Goal: Navigation & Orientation: Find specific page/section

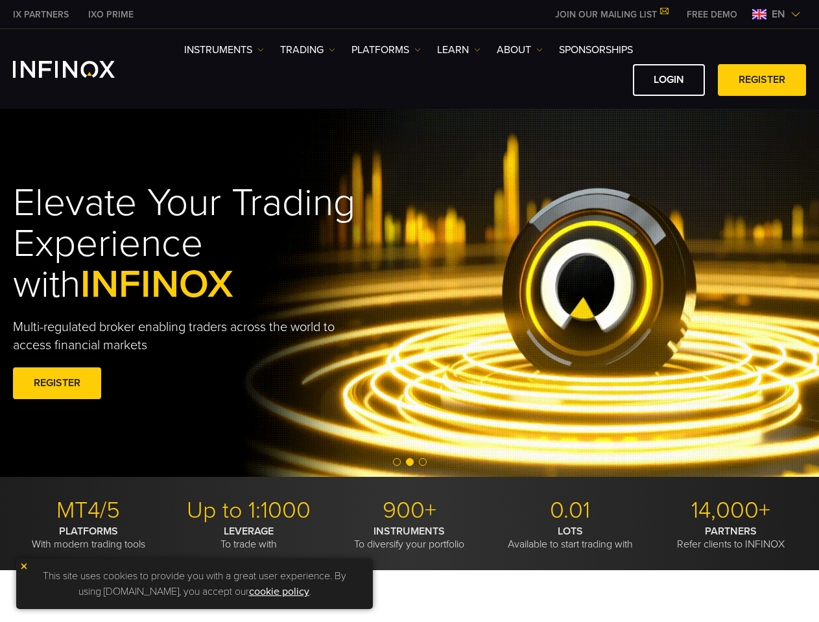
click at [409, 311] on div "Elevate Your Trading Experience with INFINOX Multi-regulated broker enabling tr…" at bounding box center [223, 293] width 420 height 260
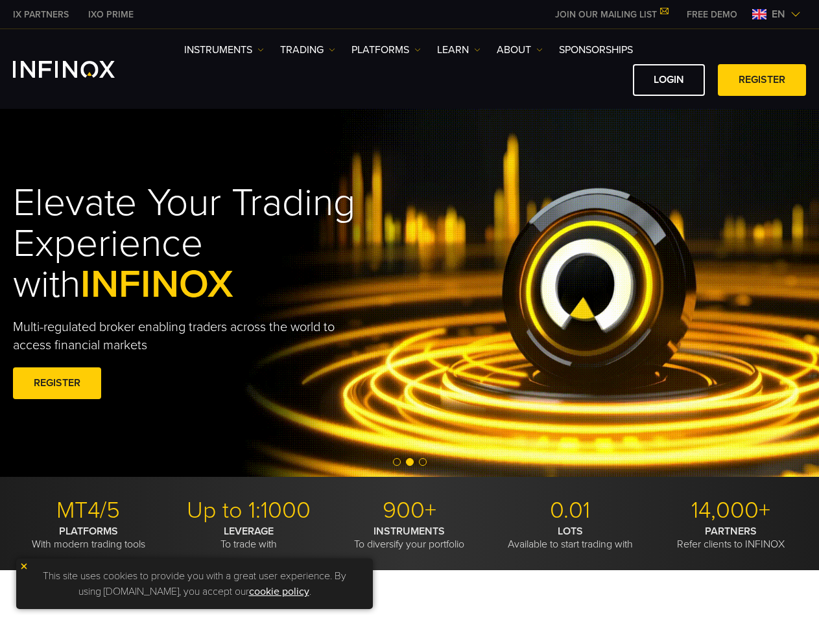
click at [776, 14] on span "en" at bounding box center [778, 14] width 24 height 16
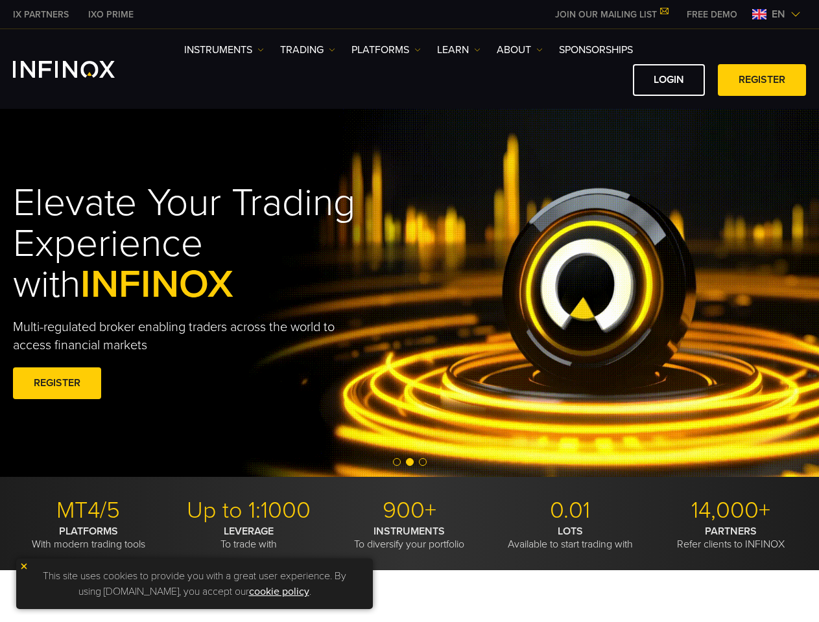
click at [0, 0] on div "English Tiếng Việt العربي 简体中文 Português ภาษาไทย 한국어" at bounding box center [0, 0] width 0 height 0
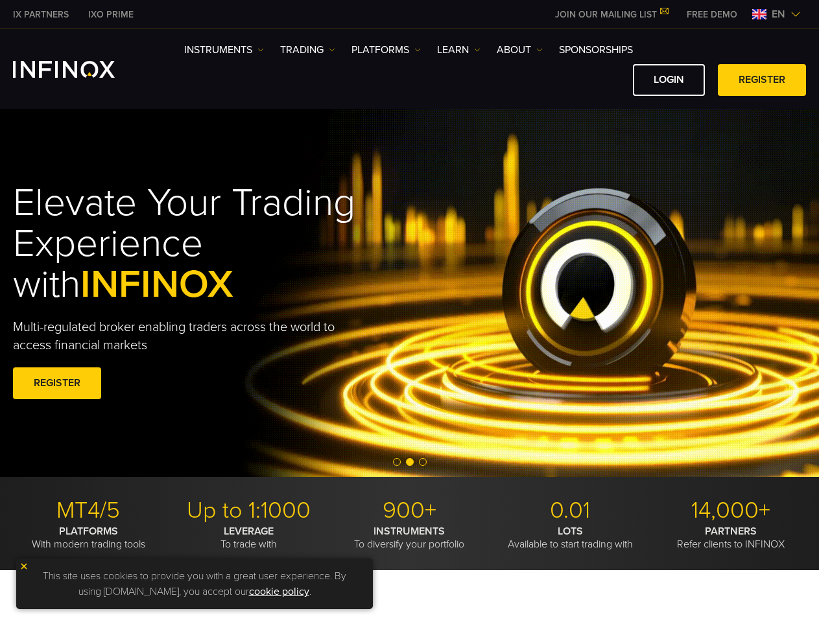
click at [409, 293] on h1 "Elevate Your Trading Experience with INFINOX" at bounding box center [223, 244] width 420 height 123
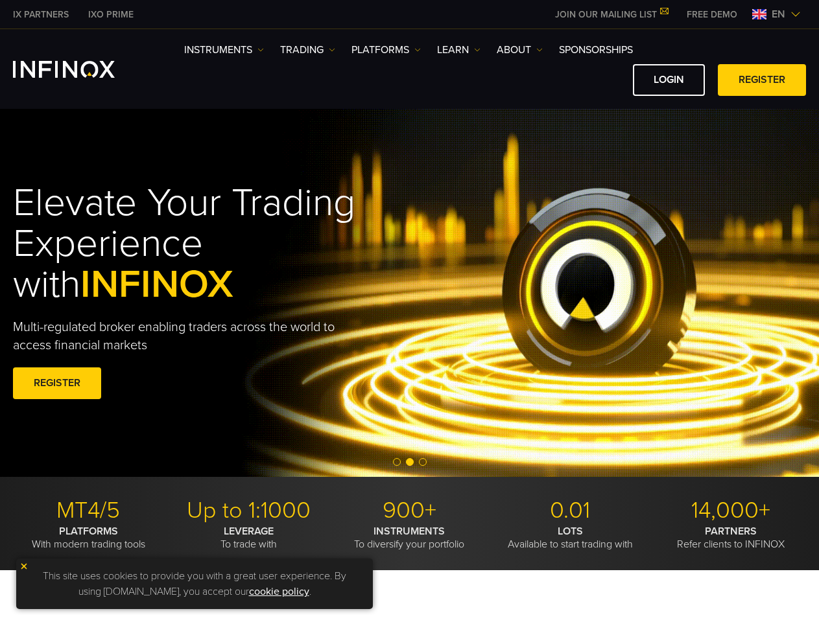
click at [409, 463] on span "Go to slide 2" at bounding box center [410, 462] width 8 height 8
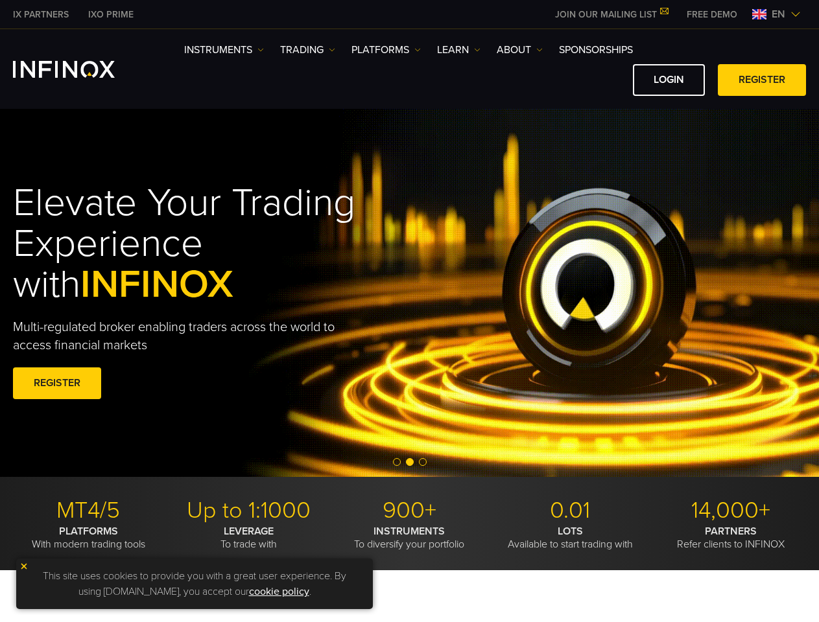
click at [397, 462] on span "Go to slide 1" at bounding box center [397, 462] width 8 height 8
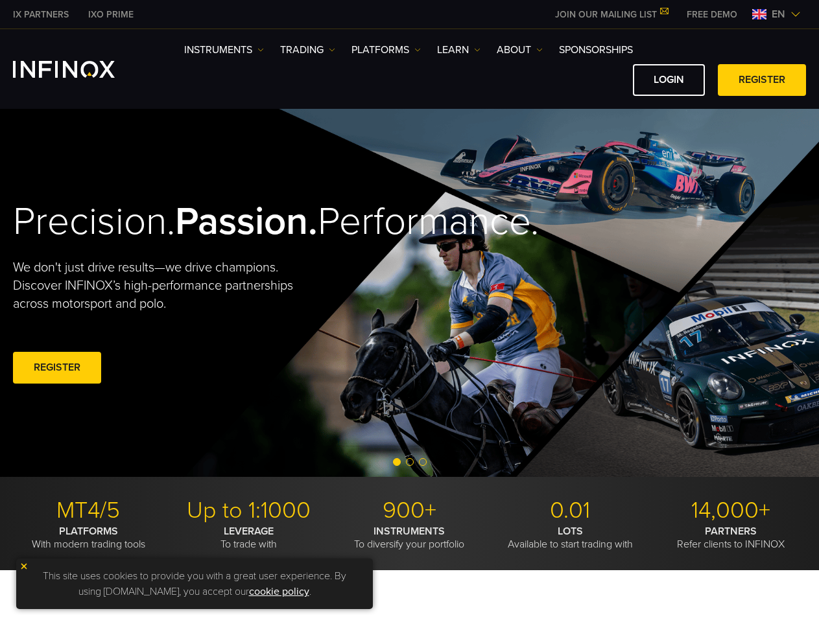
click at [410, 462] on span "Go to slide 2" at bounding box center [410, 462] width 8 height 8
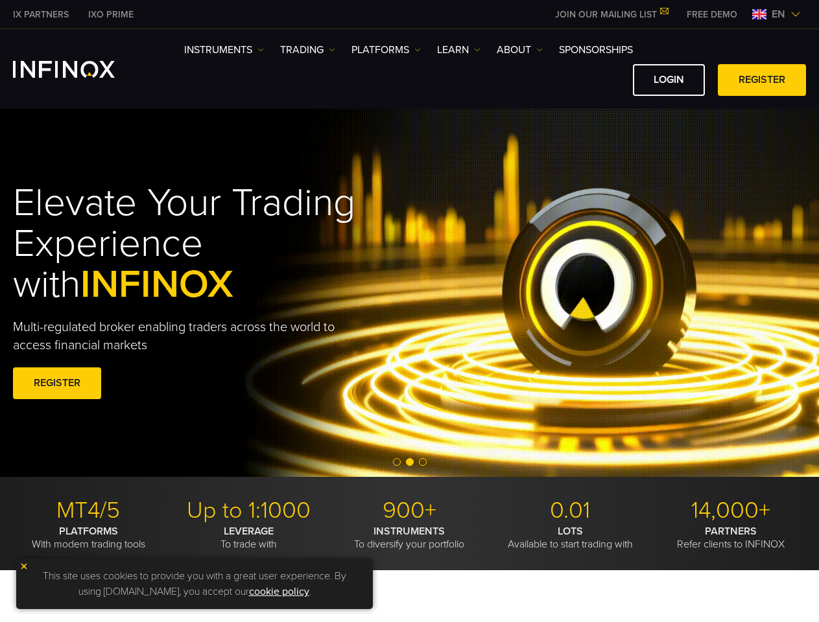
click at [423, 462] on span "Go to slide 3" at bounding box center [423, 462] width 8 height 8
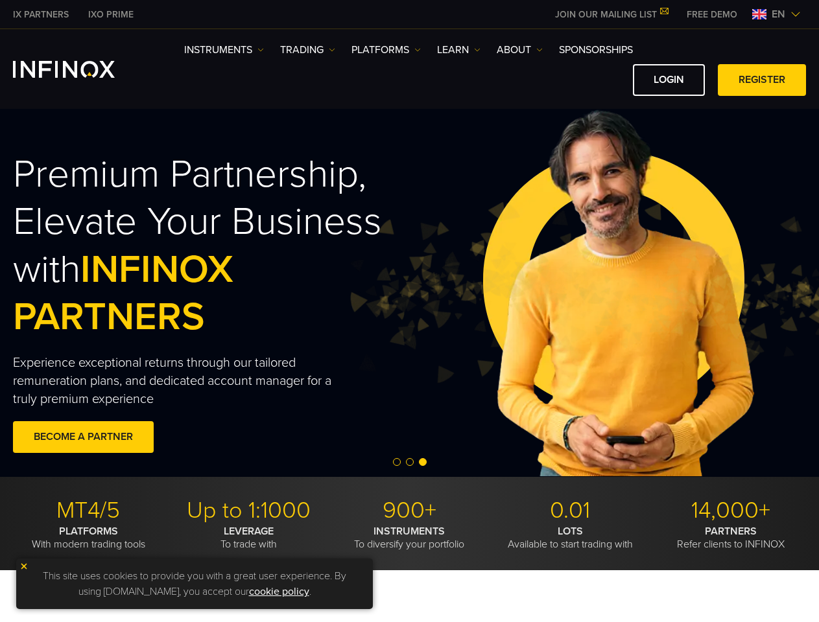
click at [24, 567] on img at bounding box center [23, 566] width 9 height 9
